Goal: Use online tool/utility: Utilize a website feature to perform a specific function

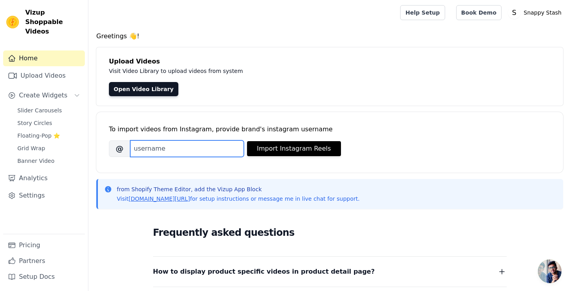
click at [145, 143] on input "Brand's Instagram Username" at bounding box center [187, 149] width 114 height 17
paste input "[DOMAIN_NAME]"
type input "[DOMAIN_NAME]"
click at [270, 157] on div "To import videos from Instagram, provide brand's instagram username [PERSON_NAM…" at bounding box center [330, 136] width 442 height 48
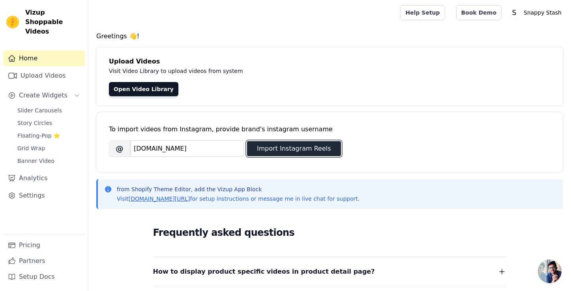
click at [279, 153] on button "Import Instagram Reels" at bounding box center [294, 148] width 94 height 15
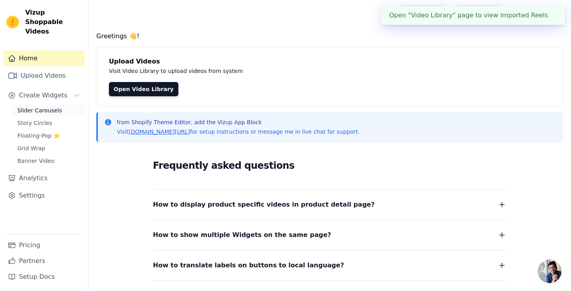
click at [47, 107] on span "Slider Carousels" at bounding box center [39, 111] width 45 height 8
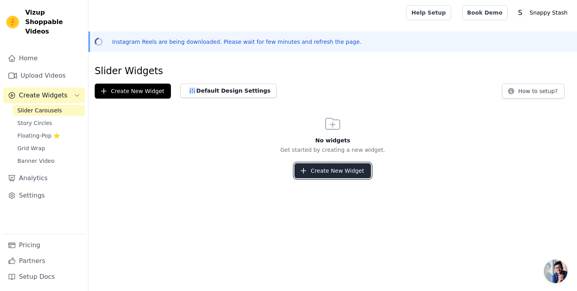
click at [332, 168] on button "Create New Widget" at bounding box center [333, 170] width 76 height 15
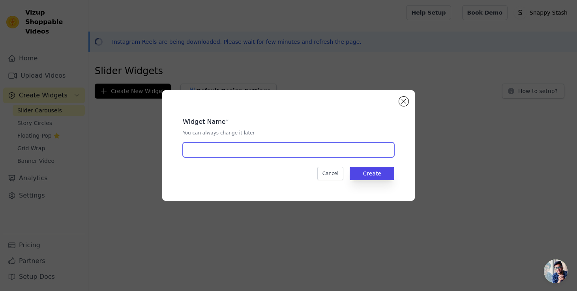
click at [221, 148] on input "text" at bounding box center [289, 150] width 212 height 15
type input "Slider"
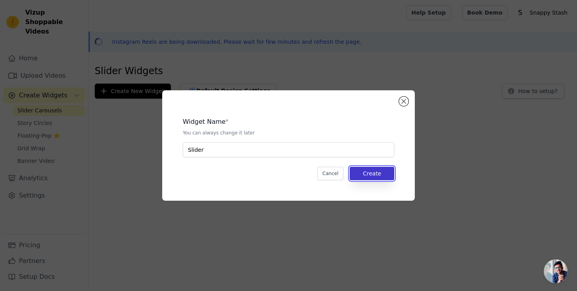
click at [382, 174] on button "Create" at bounding box center [372, 173] width 45 height 13
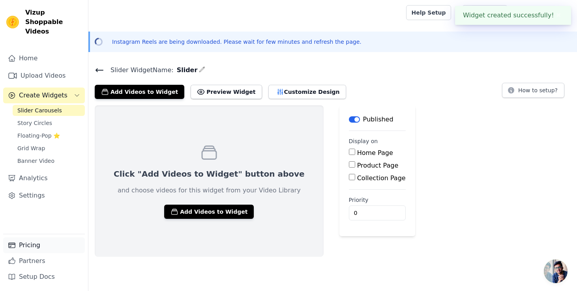
click at [29, 248] on link "Pricing" at bounding box center [44, 246] width 82 height 16
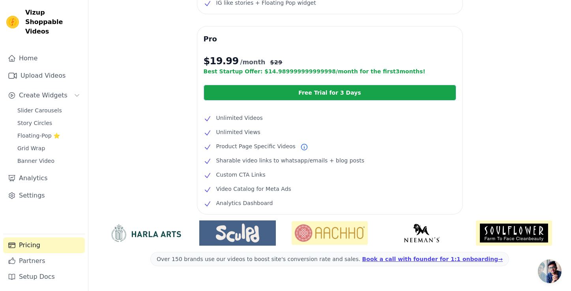
scroll to position [88, 0]
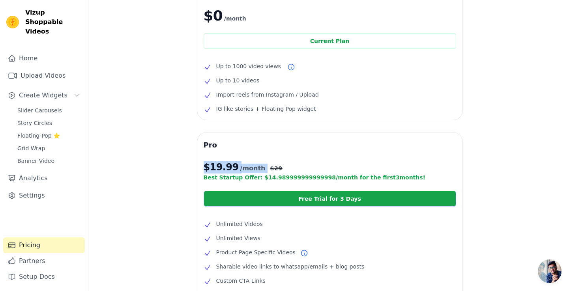
drag, startPoint x: 204, startPoint y: 167, endPoint x: 258, endPoint y: 169, distance: 54.1
click at [258, 169] on p "$ 19.99 /month $ 29" at bounding box center [330, 167] width 253 height 13
copy p "$ 19.99 /month"
click at [180, 95] on div "Free $0 /month Current Plan Up to 1000 video views Up to 10 videos Import reels…" at bounding box center [329, 197] width 483 height 437
click at [274, 50] on div "Free $0 /month Current Plan Up to 1000 video views Up to 10 videos Import reels…" at bounding box center [329, 49] width 265 height 141
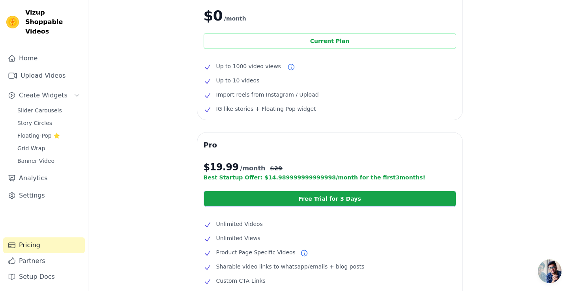
click at [276, 44] on div "Current Plan" at bounding box center [330, 41] width 253 height 16
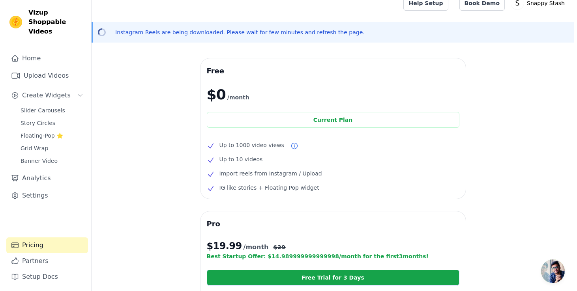
scroll to position [0, 0]
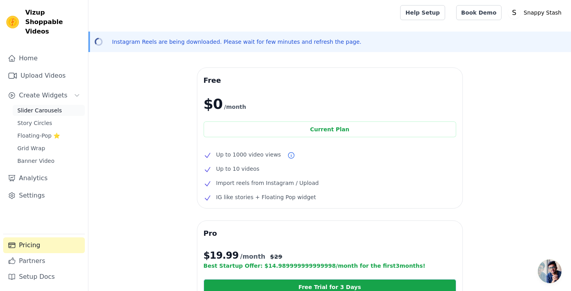
click at [23, 107] on span "Slider Carousels" at bounding box center [39, 111] width 45 height 8
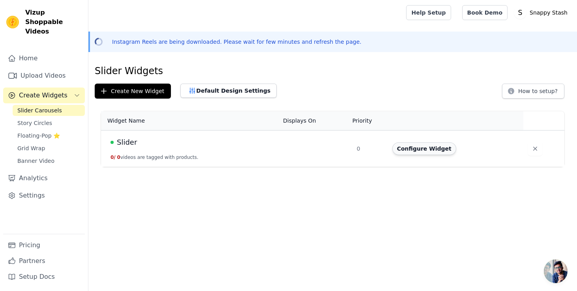
click at [413, 145] on button "Configure Widget" at bounding box center [424, 149] width 64 height 13
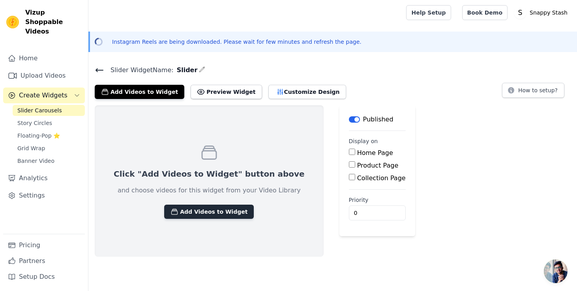
click at [190, 211] on button "Add Videos to Widget" at bounding box center [209, 212] width 90 height 14
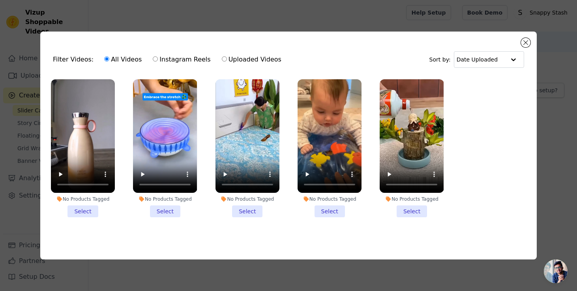
click at [75, 209] on li "No Products Tagged Select" at bounding box center [83, 148] width 64 height 139
click at [0, 0] on input "No Products Tagged Select" at bounding box center [0, 0] width 0 height 0
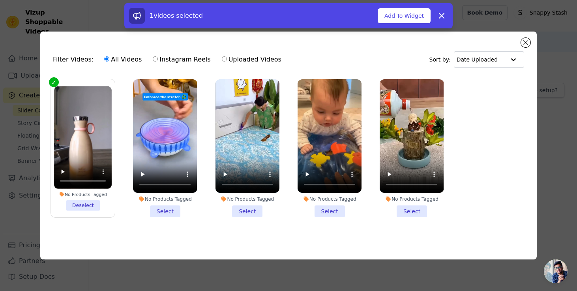
click at [167, 214] on li "No Products Tagged Select" at bounding box center [165, 148] width 64 height 139
click at [0, 0] on input "No Products Tagged Select" at bounding box center [0, 0] width 0 height 0
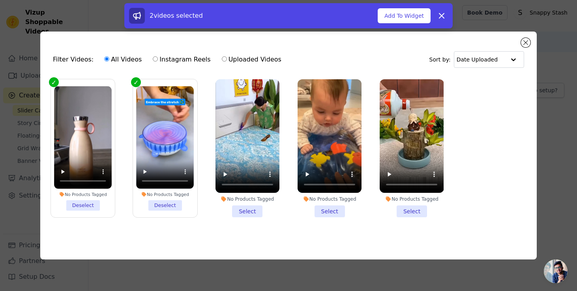
click at [246, 216] on label "No Products Tagged Select" at bounding box center [247, 148] width 65 height 139
click at [0, 0] on input "No Products Tagged Select" at bounding box center [0, 0] width 0 height 0
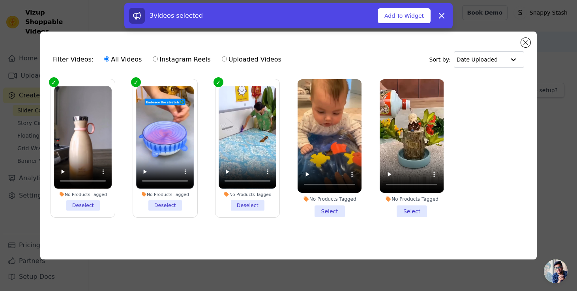
click at [345, 213] on li "No Products Tagged Select" at bounding box center [330, 148] width 64 height 139
click at [0, 0] on input "No Products Tagged Select" at bounding box center [0, 0] width 0 height 0
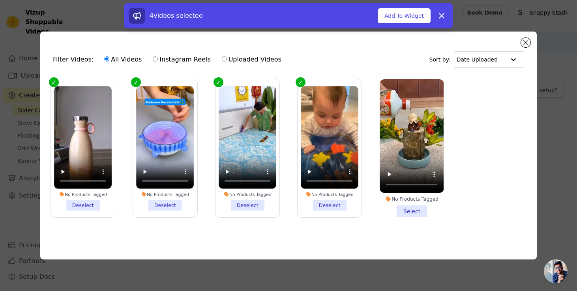
click at [409, 211] on li "No Products Tagged Select" at bounding box center [412, 148] width 64 height 139
click at [0, 0] on input "No Products Tagged Select" at bounding box center [0, 0] width 0 height 0
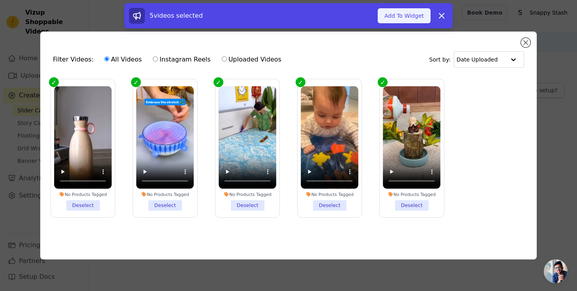
click at [411, 19] on button "Add To Widget" at bounding box center [404, 15] width 53 height 15
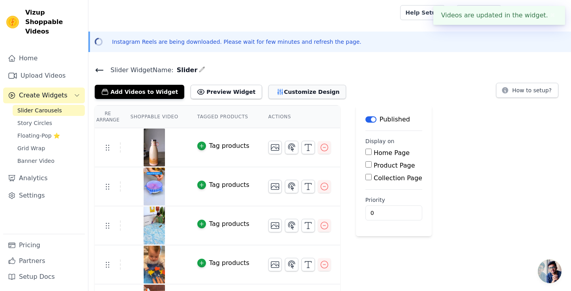
click at [317, 96] on button "Customize Design" at bounding box center [307, 92] width 78 height 14
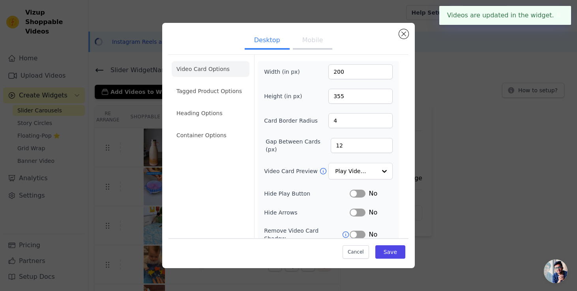
scroll to position [61, 0]
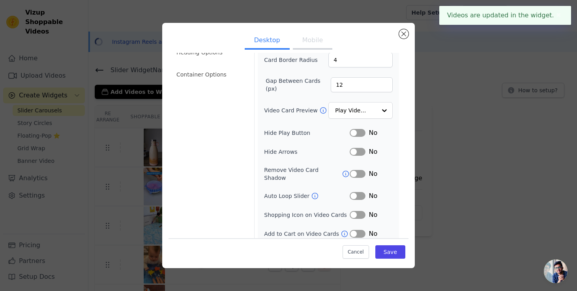
click at [358, 211] on button "Label" at bounding box center [358, 215] width 16 height 8
click at [355, 230] on button "Label" at bounding box center [358, 234] width 16 height 8
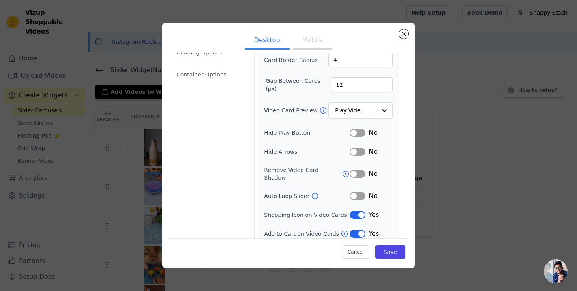
scroll to position [0, 0]
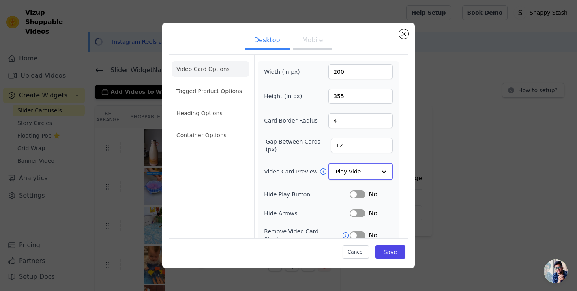
click at [354, 170] on input "Video Card Preview" at bounding box center [356, 172] width 41 height 16
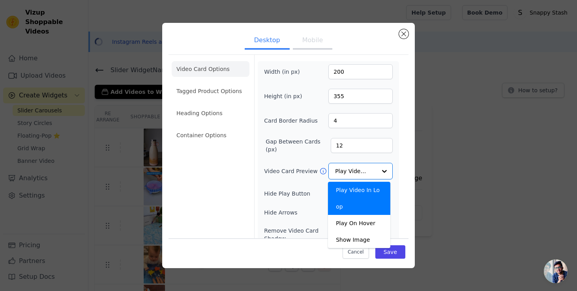
click at [394, 173] on form "Width (in px) 200 Height (in px) 355 Card Border Radius 4 Gap Between Cards (px…" at bounding box center [328, 180] width 148 height 251
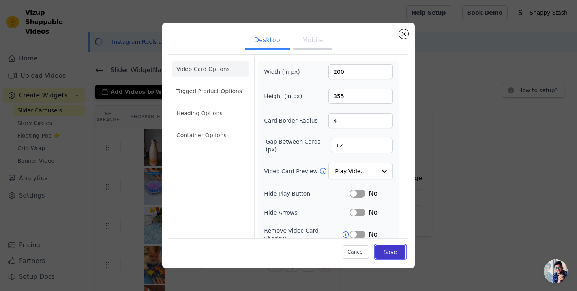
click at [390, 250] on button "Save" at bounding box center [390, 252] width 30 height 13
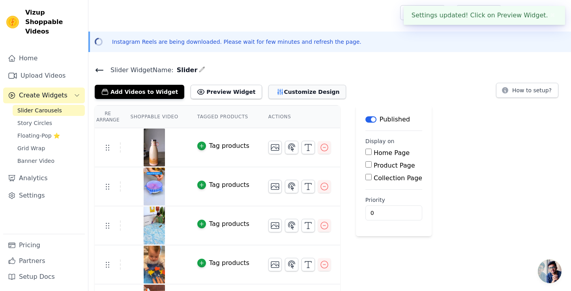
click at [304, 94] on button "Customize Design" at bounding box center [307, 92] width 78 height 14
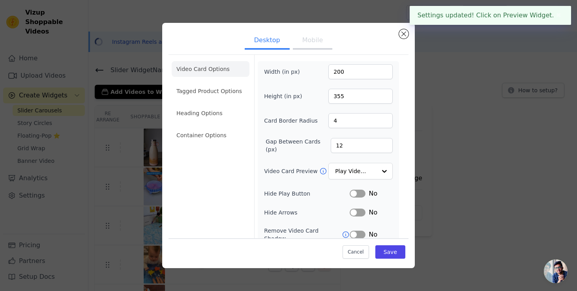
click at [308, 45] on button "Mobile" at bounding box center [312, 40] width 39 height 17
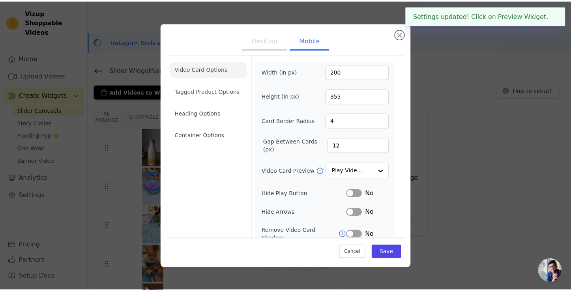
scroll to position [80, 0]
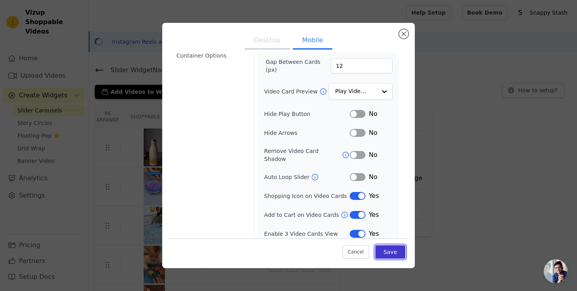
click at [387, 254] on button "Save" at bounding box center [390, 252] width 30 height 13
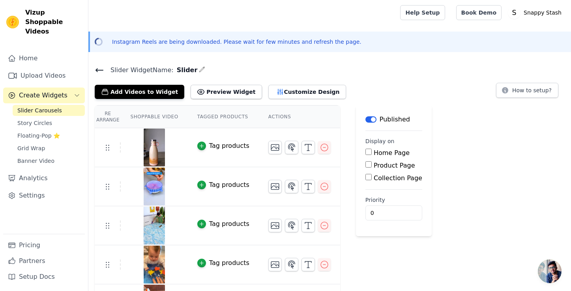
click at [368, 147] on fieldset "Display on Home Page Product Page Collection Page" at bounding box center [394, 160] width 57 height 46
click at [367, 148] on div "Home Page" at bounding box center [394, 152] width 57 height 9
click at [367, 153] on input "Home Page" at bounding box center [369, 152] width 6 height 6
checkbox input "true"
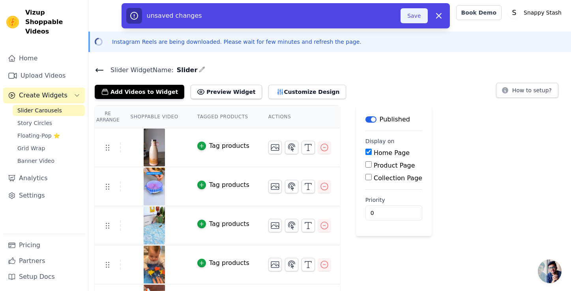
click at [409, 20] on button "Save" at bounding box center [414, 15] width 27 height 15
